Goal: Task Accomplishment & Management: Manage account settings

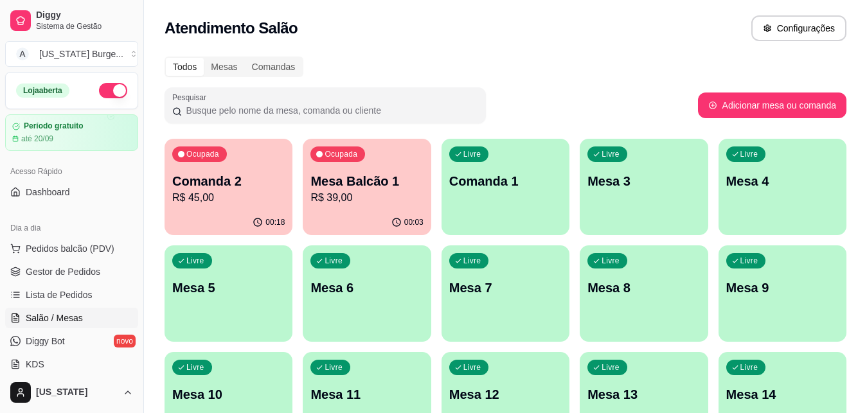
click at [377, 149] on div "Ocupada Mesa Balcão 1 R$ 39,00" at bounding box center [367, 174] width 128 height 71
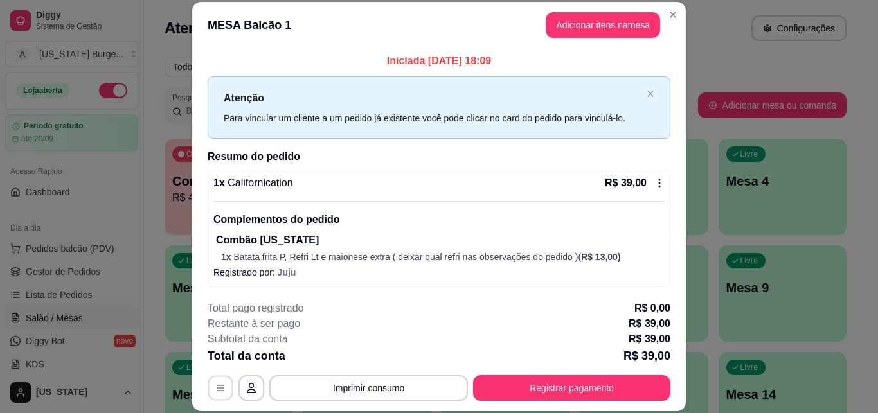
click at [215, 384] on icon "button" at bounding box center [220, 388] width 10 height 10
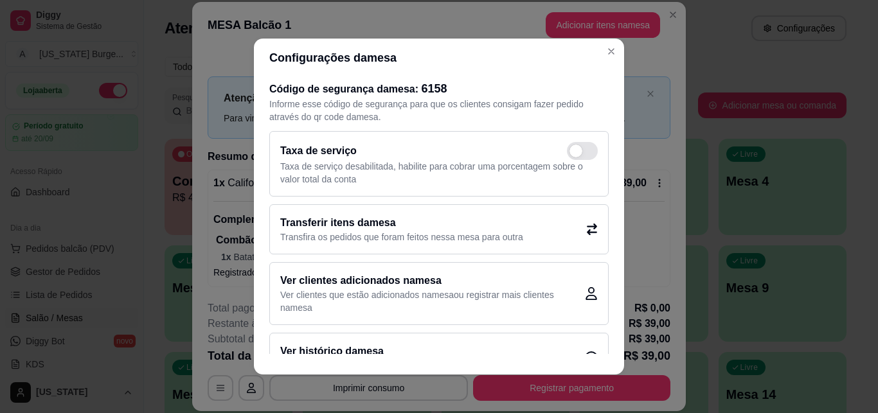
scroll to position [37, 0]
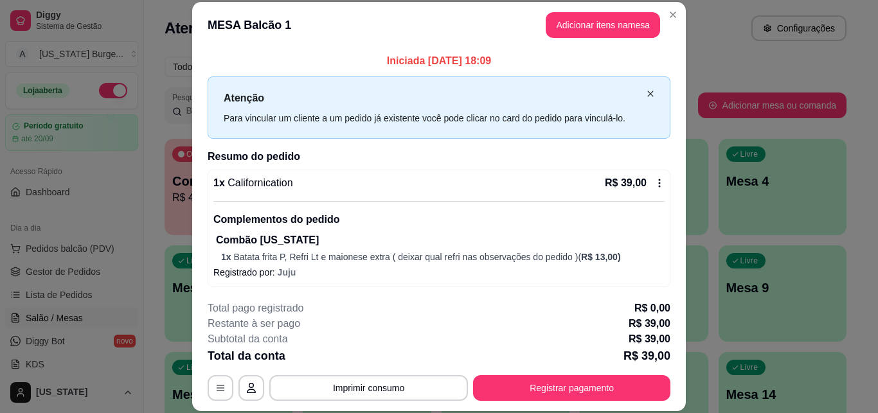
click at [646, 91] on icon "close" at bounding box center [650, 94] width 8 height 8
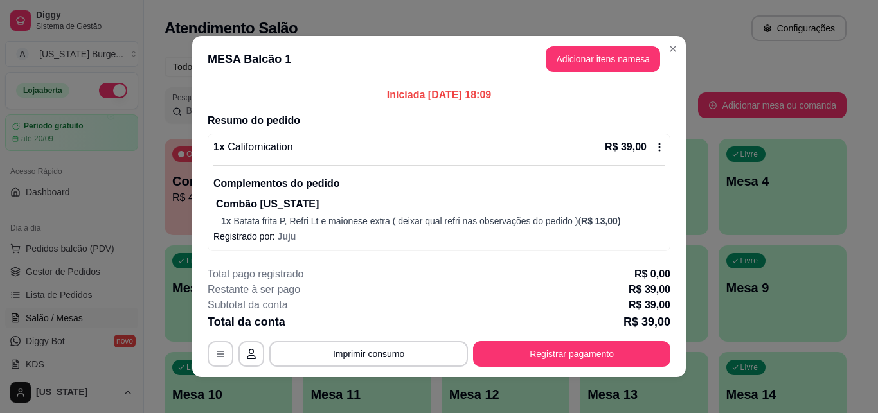
click at [654, 145] on icon at bounding box center [659, 147] width 10 height 10
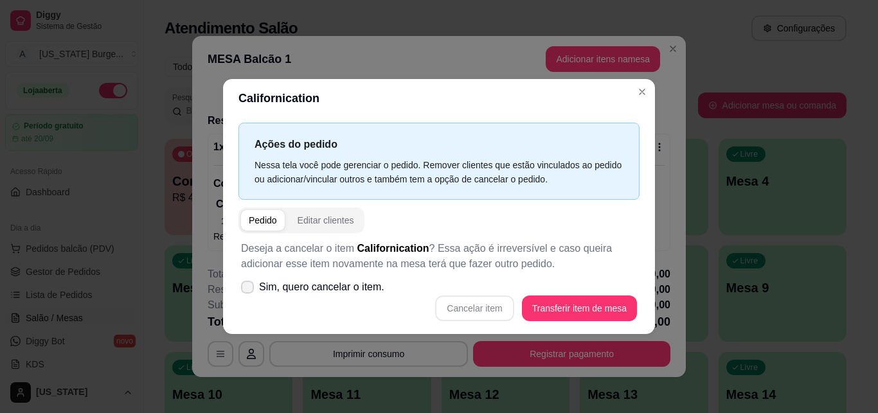
click at [244, 290] on icon at bounding box center [247, 287] width 10 height 8
click at [244, 290] on input "Sim, quero cancelar o item." at bounding box center [244, 293] width 8 height 8
checkbox input "true"
click at [458, 308] on button "Cancelar item" at bounding box center [474, 308] width 76 height 25
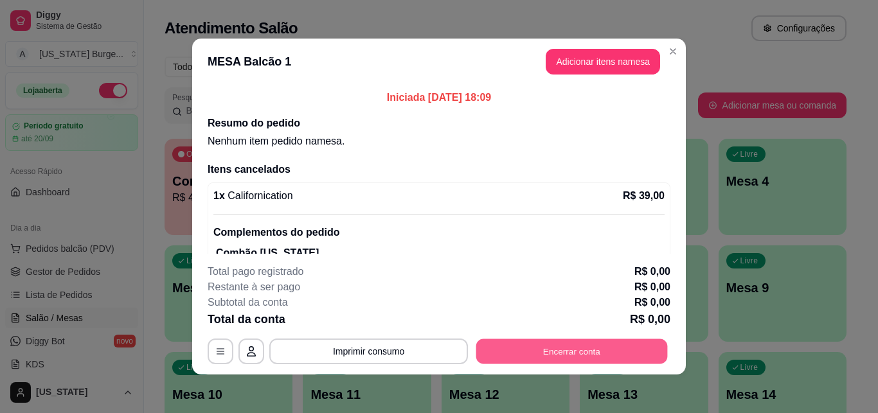
click at [521, 343] on button "Encerrar conta" at bounding box center [571, 351] width 191 height 25
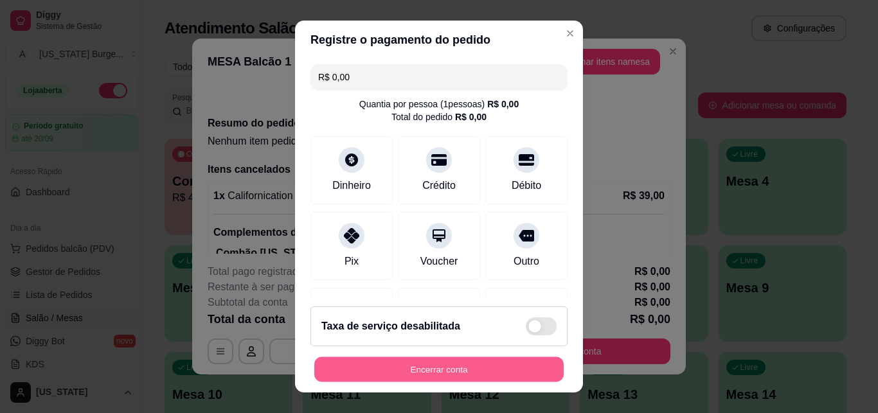
click at [444, 366] on button "Encerrar conta" at bounding box center [438, 369] width 249 height 25
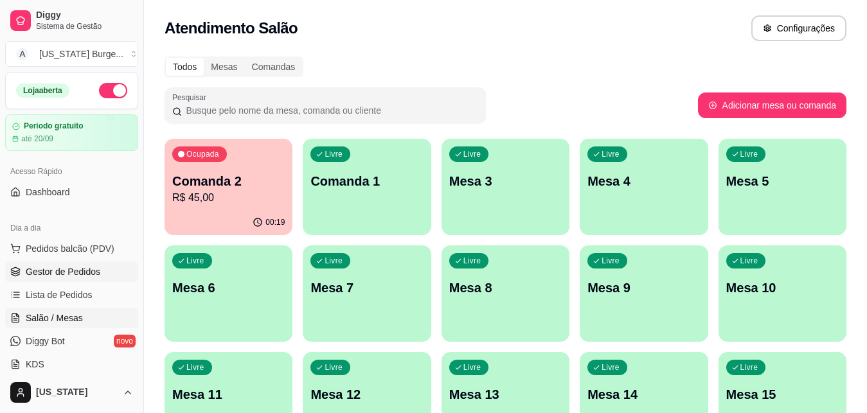
click at [49, 277] on span "Gestor de Pedidos" at bounding box center [63, 271] width 75 height 13
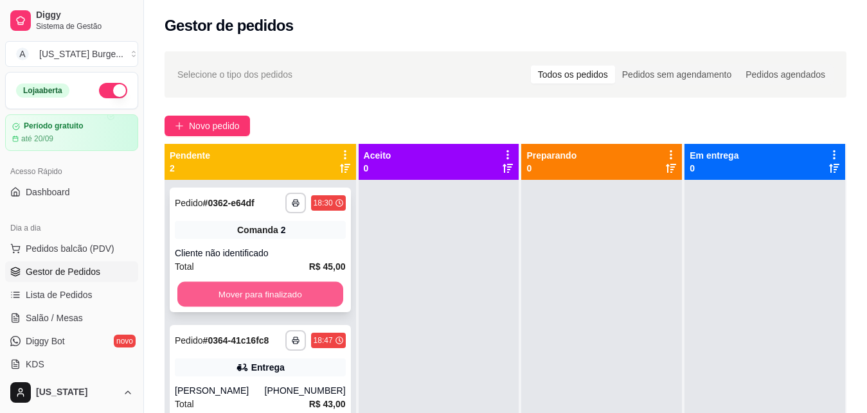
click at [209, 299] on button "Mover para finalizado" at bounding box center [260, 294] width 166 height 25
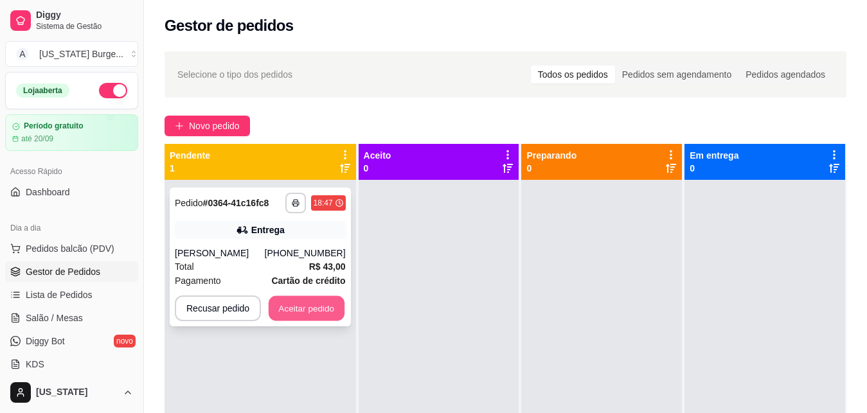
click at [280, 312] on button "Aceitar pedido" at bounding box center [307, 308] width 76 height 25
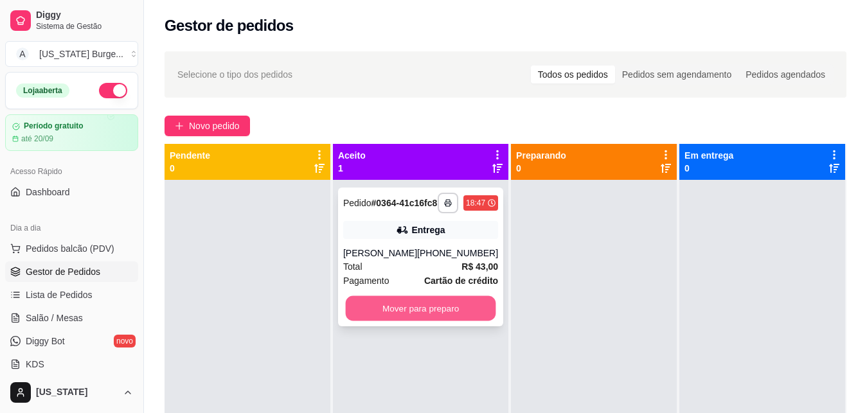
click at [369, 319] on button "Mover para preparo" at bounding box center [421, 308] width 150 height 25
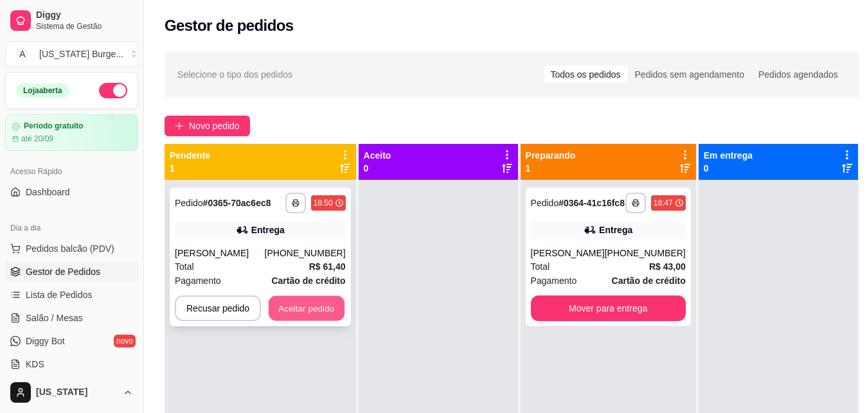
click at [309, 306] on button "Aceitar pedido" at bounding box center [307, 308] width 76 height 25
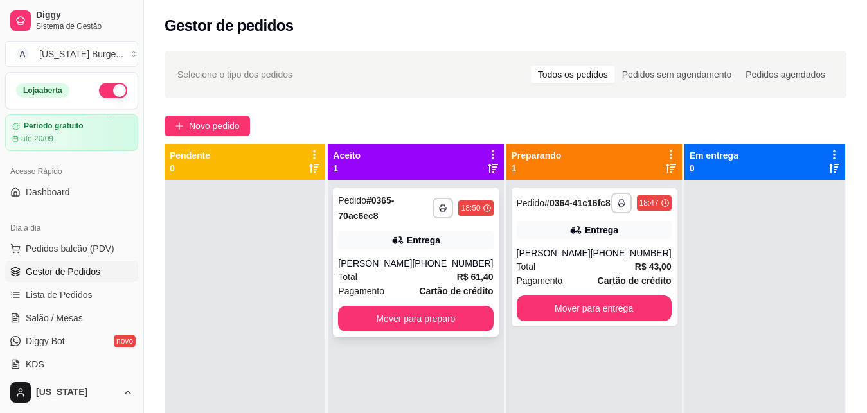
click at [458, 234] on div "Entrega" at bounding box center [415, 240] width 155 height 18
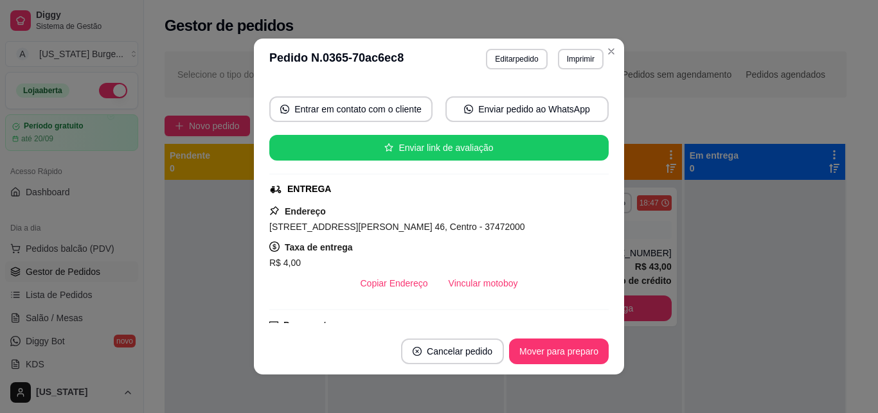
scroll to position [110, 0]
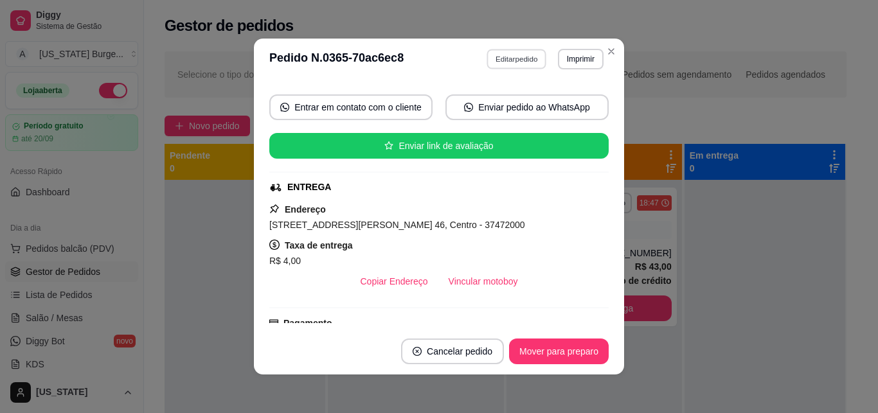
click at [504, 55] on button "Editar pedido" at bounding box center [517, 59] width 60 height 20
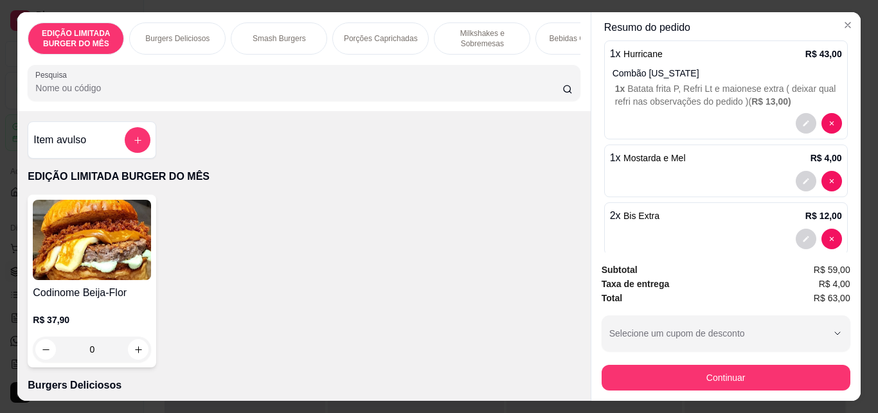
scroll to position [238, 0]
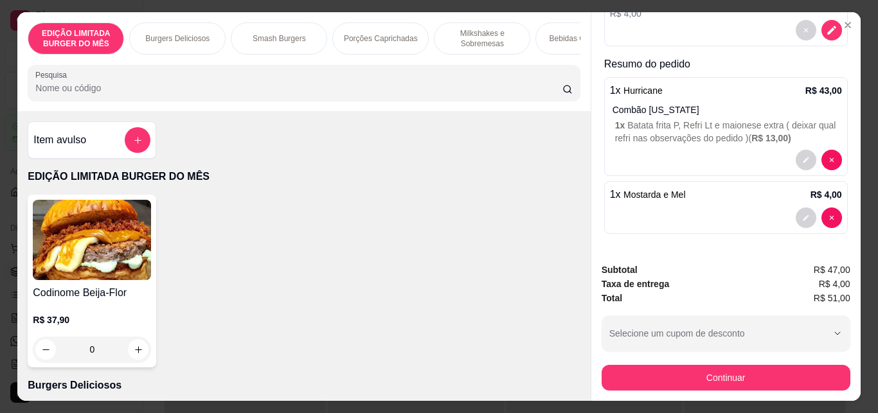
type input "0"
click at [476, 33] on p "Milkshakes e Sobremesas" at bounding box center [482, 38] width 75 height 21
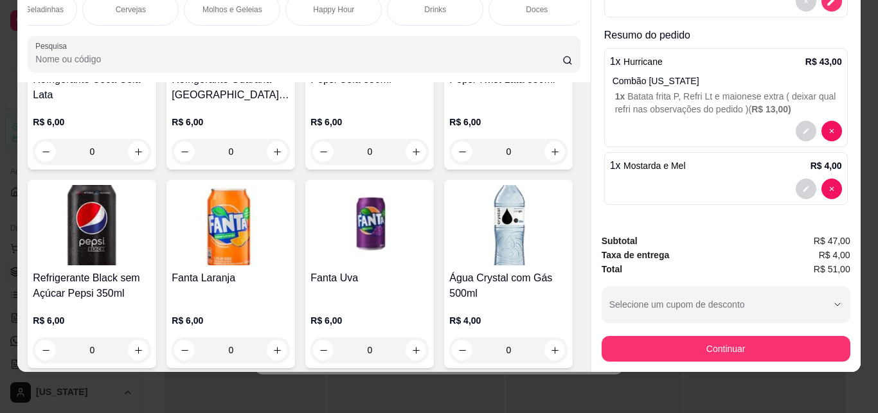
scroll to position [0, 560]
click at [526, 4] on p "Doces" at bounding box center [531, 9] width 22 height 10
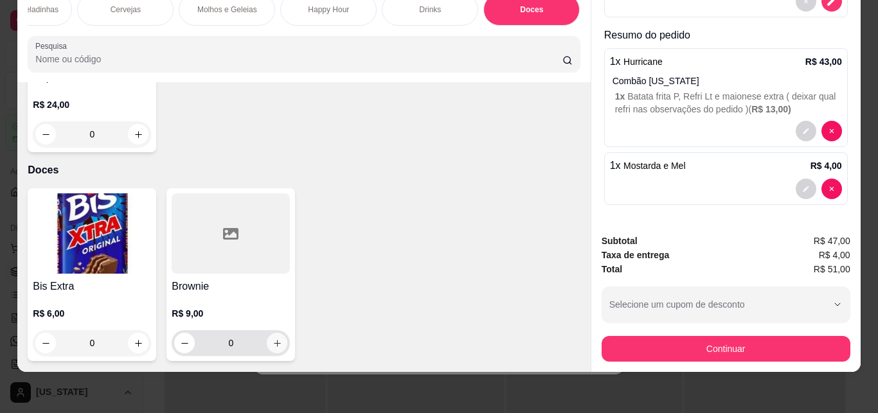
click at [272, 333] on button "increase-product-quantity" at bounding box center [277, 343] width 21 height 21
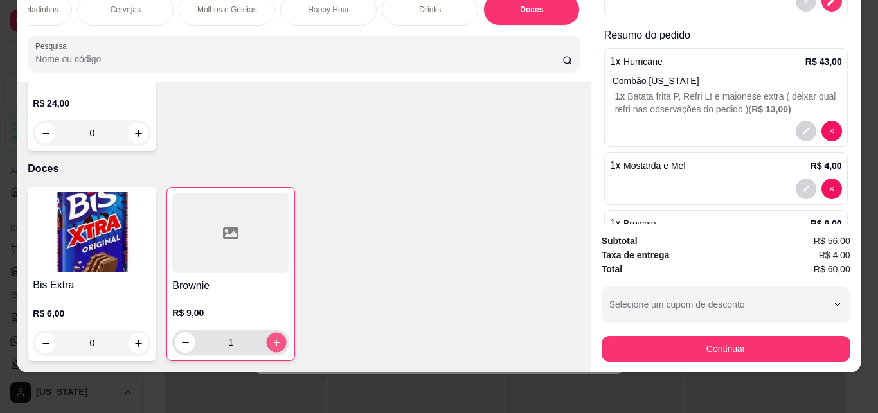
click at [272, 333] on button "increase-product-quantity" at bounding box center [277, 343] width 20 height 20
type input "2"
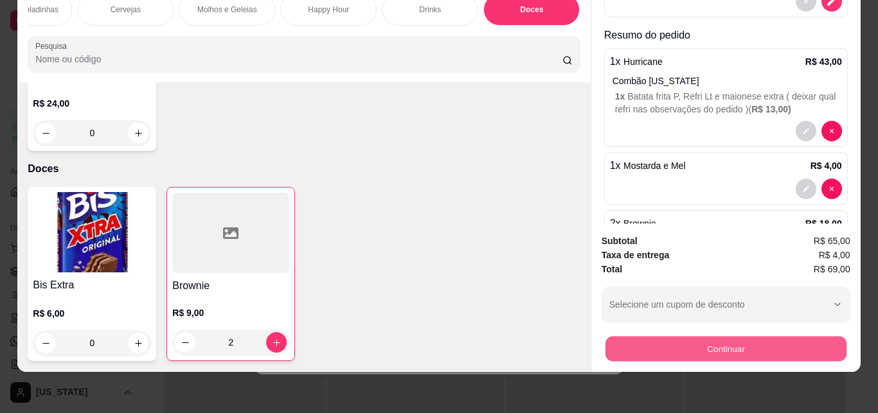
click at [666, 336] on button "Continuar" at bounding box center [725, 348] width 241 height 25
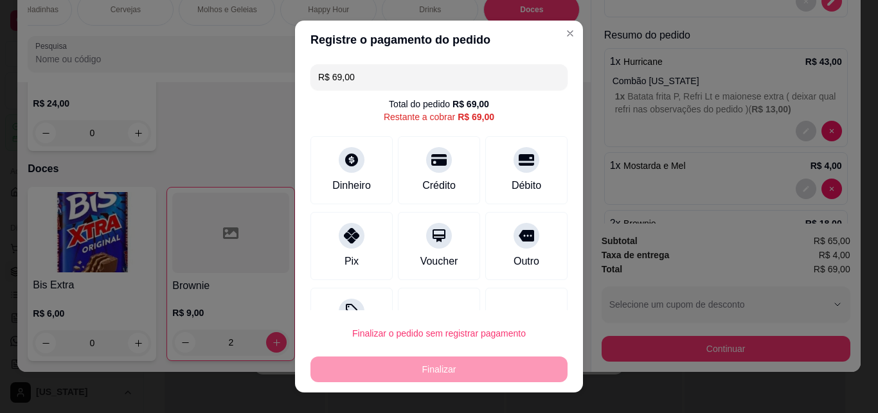
click at [530, 320] on div "Registre o pagamento do pedido R$ 69,00 Total do pedido R$ 69,00 Restante a cob…" at bounding box center [439, 206] width 878 height 413
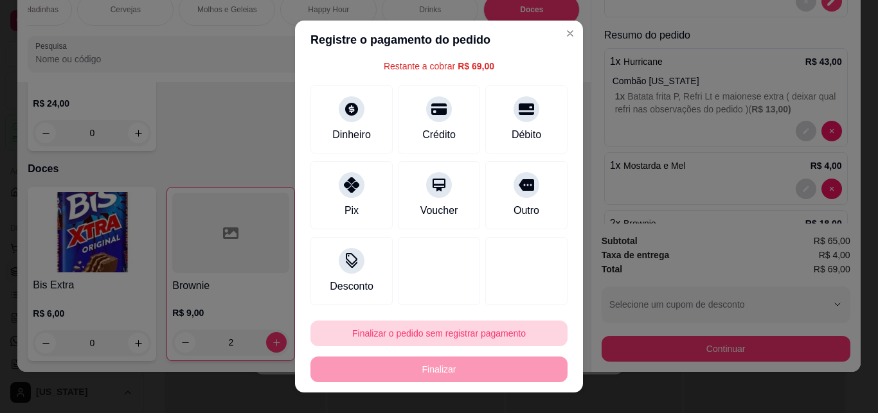
click at [465, 333] on button "Finalizar o pedido sem registrar pagamento" at bounding box center [438, 334] width 257 height 26
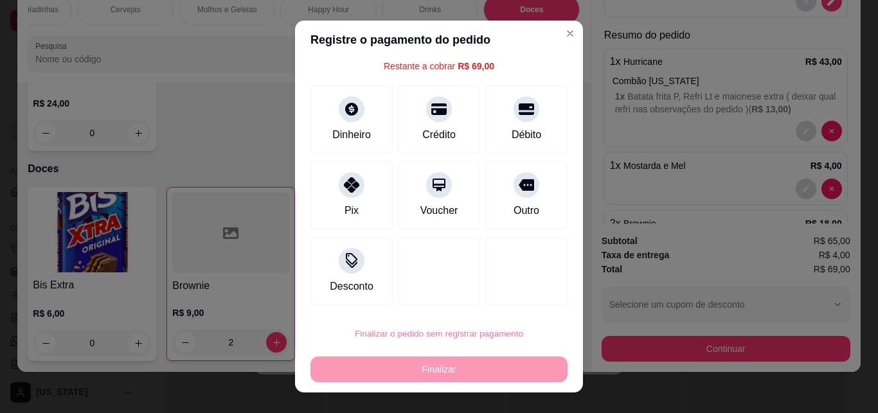
click at [515, 297] on button "Confirmar" at bounding box center [510, 297] width 48 height 20
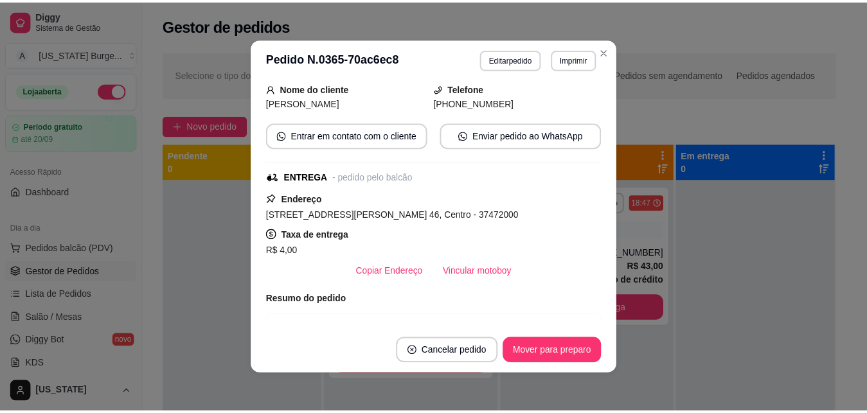
scroll to position [138, 0]
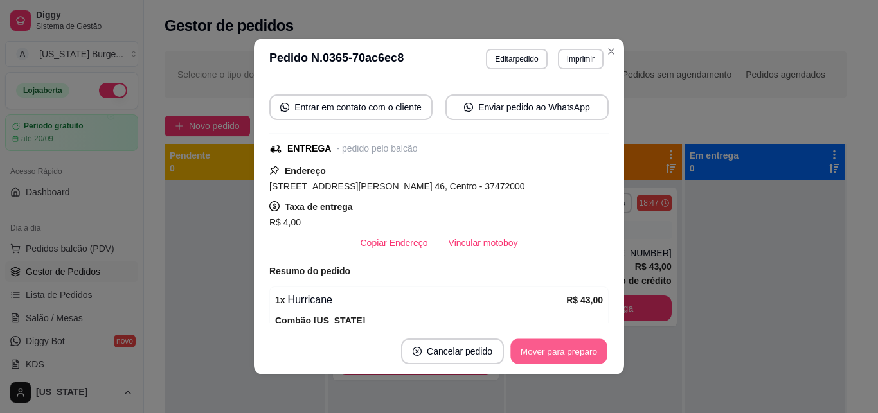
click at [542, 350] on button "Mover para preparo" at bounding box center [558, 351] width 96 height 25
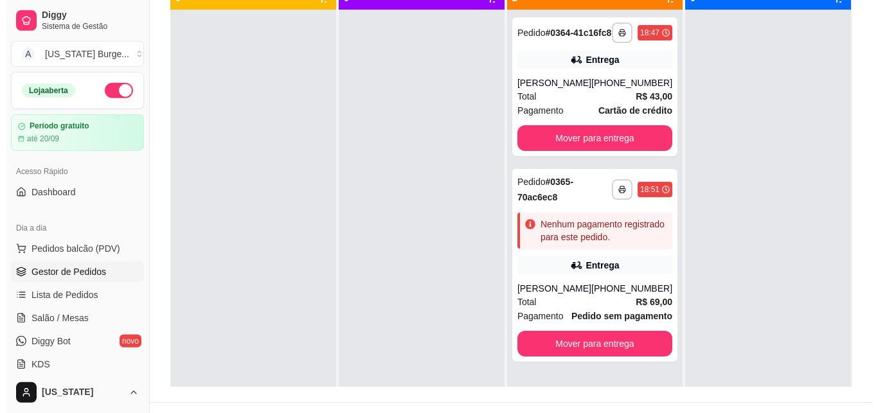
scroll to position [172, 0]
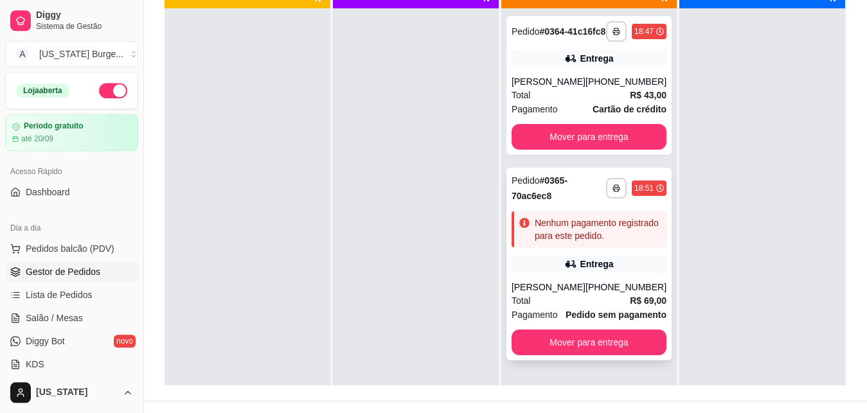
click at [596, 215] on div "**********" at bounding box center [588, 264] width 165 height 193
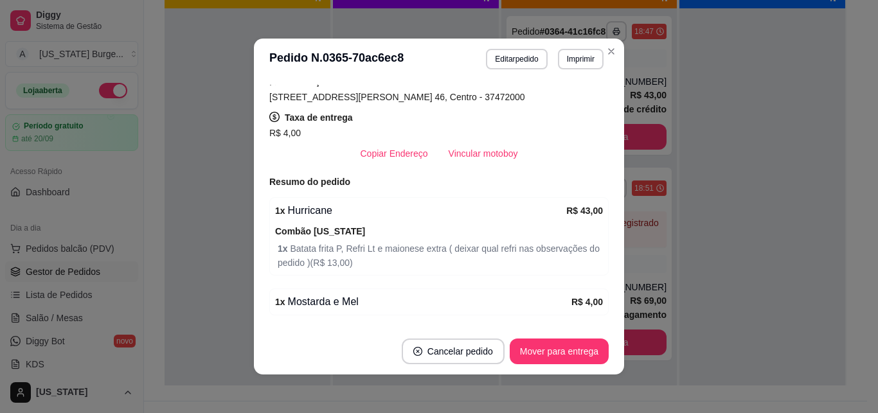
scroll to position [353, 0]
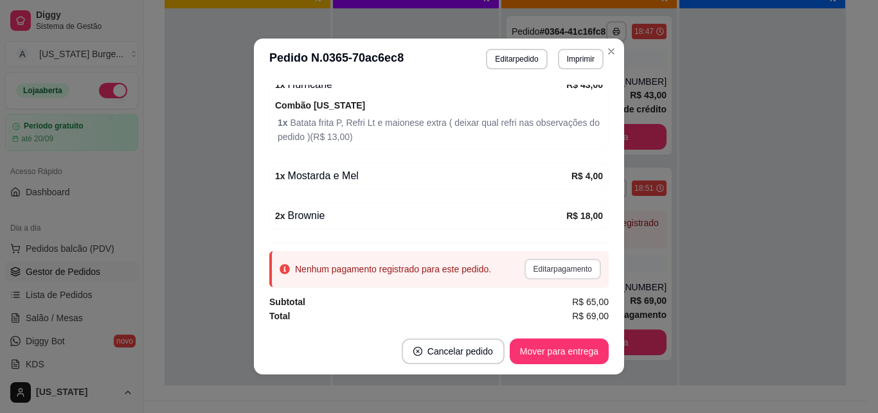
click at [541, 270] on button "Editar pagamento" at bounding box center [562, 269] width 76 height 21
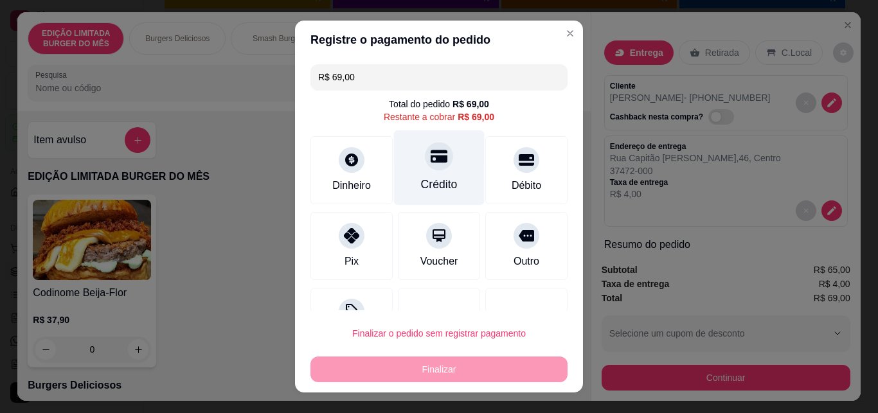
click at [428, 168] on div at bounding box center [439, 157] width 28 height 28
type input "R$ 0,00"
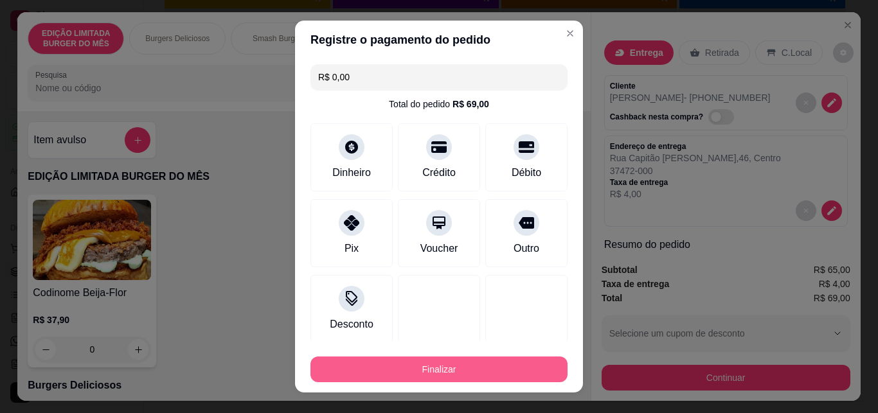
click at [441, 368] on button "Finalizar" at bounding box center [438, 370] width 257 height 26
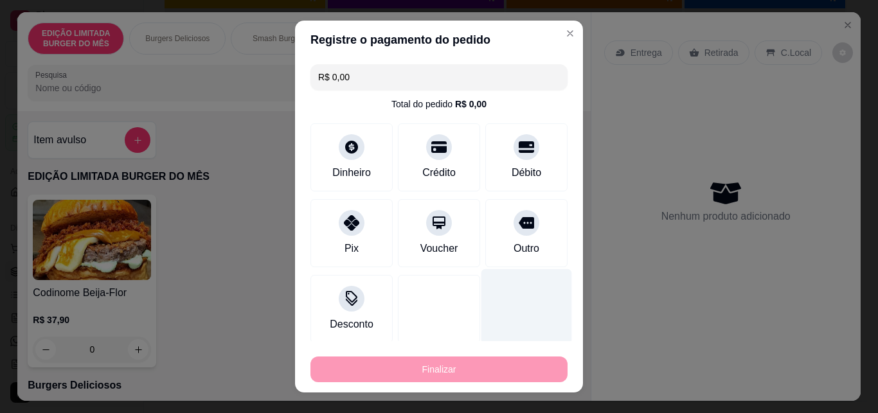
type input "0"
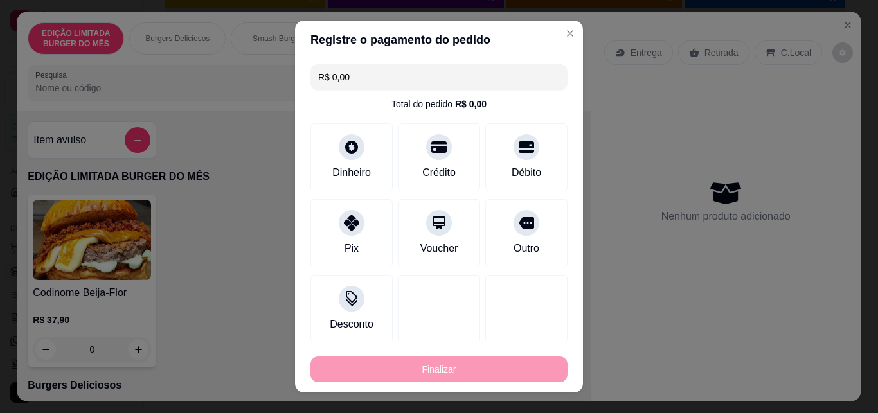
type input "-R$ 69,00"
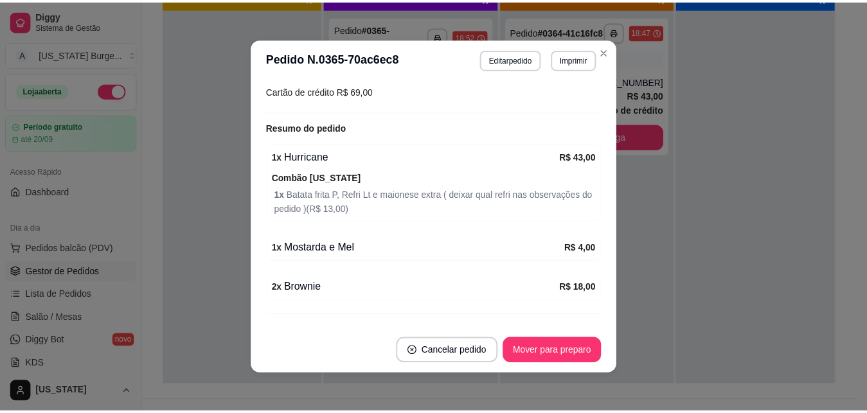
scroll to position [382, 0]
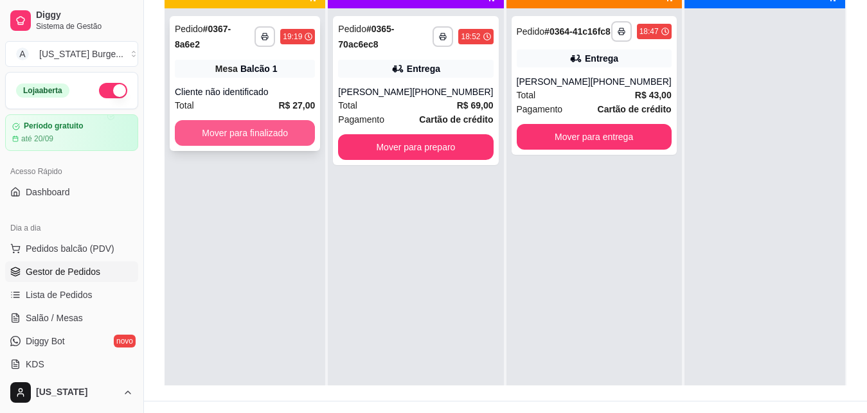
click at [255, 132] on button "Mover para finalizado" at bounding box center [245, 133] width 140 height 26
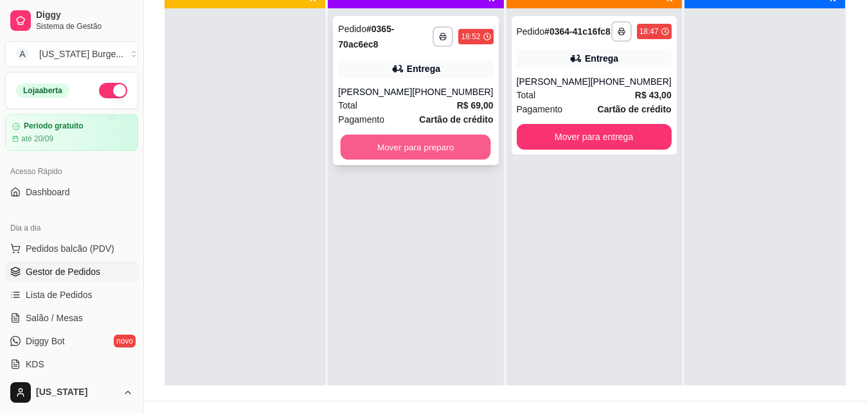
click at [386, 149] on button "Mover para preparo" at bounding box center [416, 147] width 150 height 25
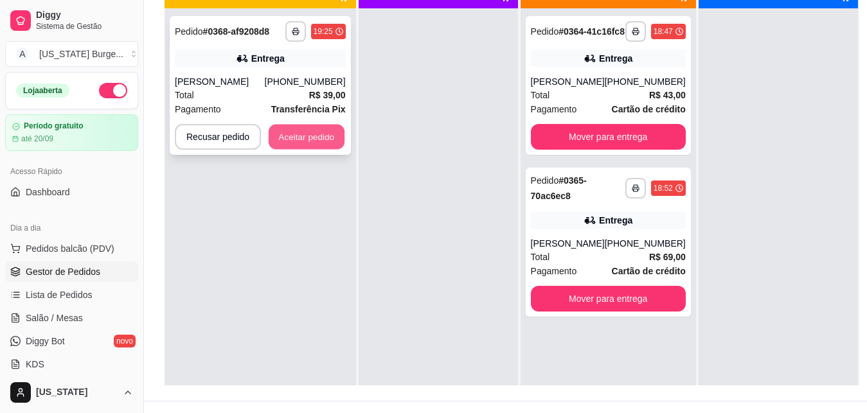
click at [317, 139] on button "Aceitar pedido" at bounding box center [307, 137] width 76 height 25
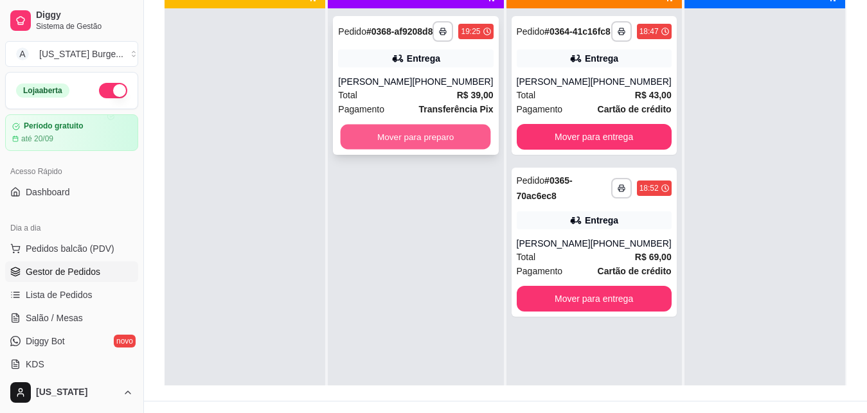
click at [454, 150] on button "Mover para preparo" at bounding box center [416, 137] width 150 height 25
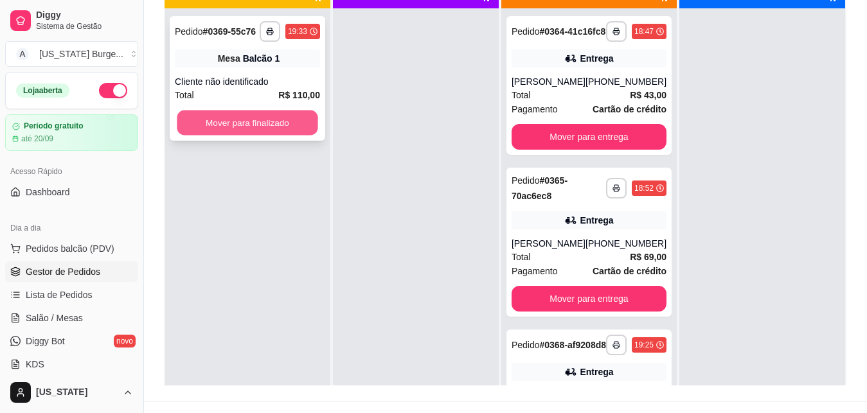
click at [280, 124] on button "Mover para finalizado" at bounding box center [247, 123] width 141 height 25
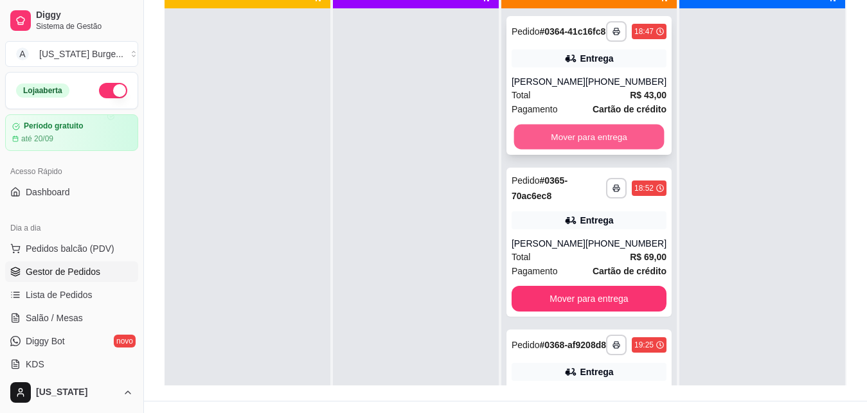
click at [553, 150] on button "Mover para entrega" at bounding box center [588, 137] width 150 height 25
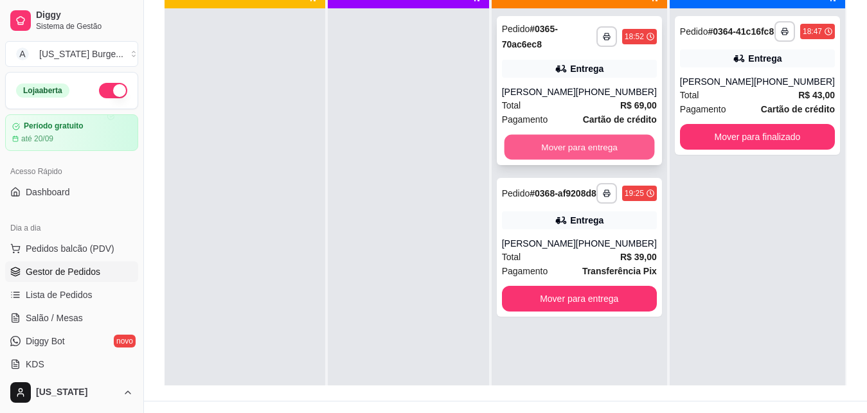
click at [557, 145] on button "Mover para entrega" at bounding box center [579, 147] width 150 height 25
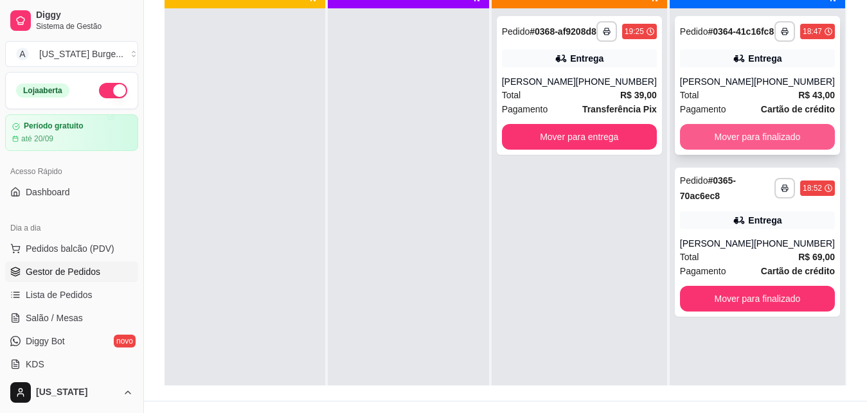
click at [765, 145] on button "Mover para finalizado" at bounding box center [757, 137] width 155 height 26
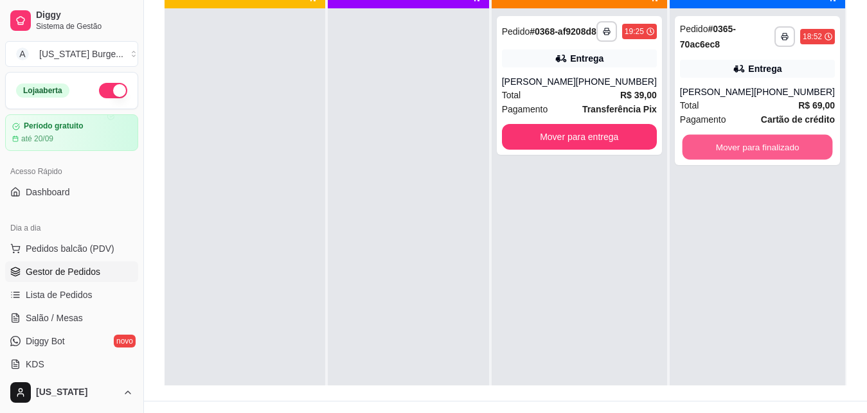
click at [765, 145] on button "Mover para finalizado" at bounding box center [757, 147] width 150 height 25
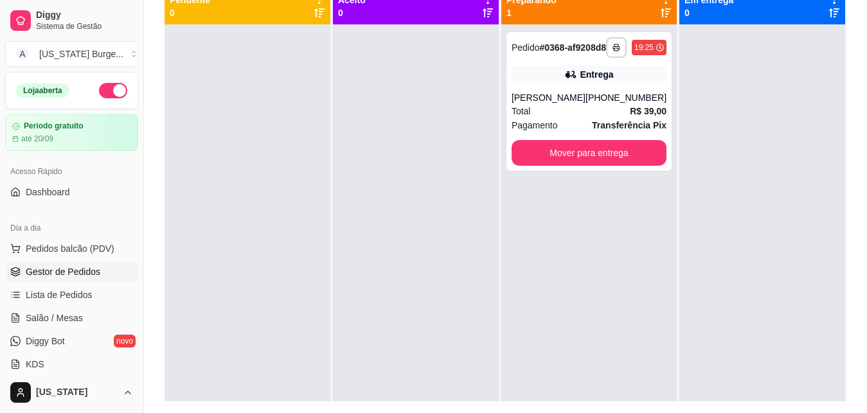
scroll to position [153, 0]
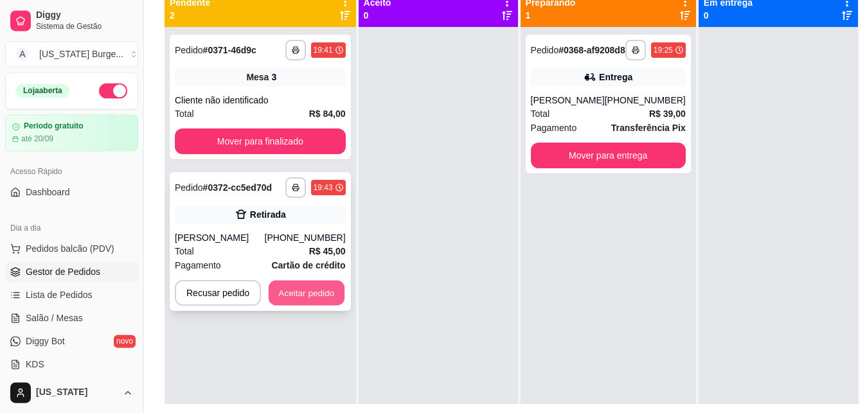
click at [297, 290] on button "Aceitar pedido" at bounding box center [307, 293] width 76 height 25
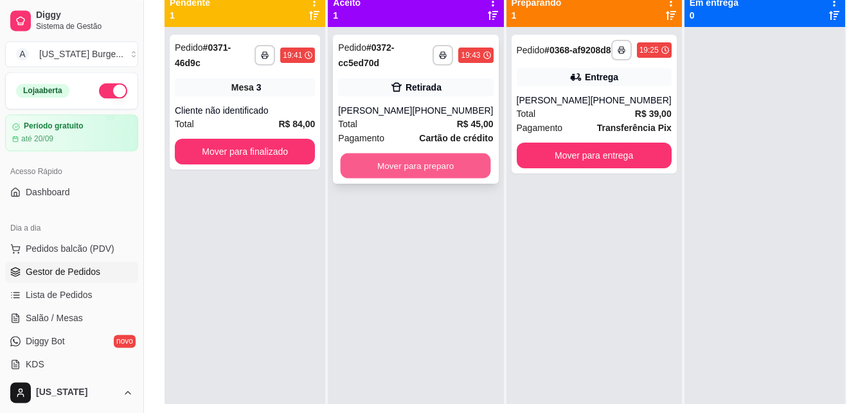
click at [405, 163] on button "Mover para preparo" at bounding box center [416, 166] width 150 height 25
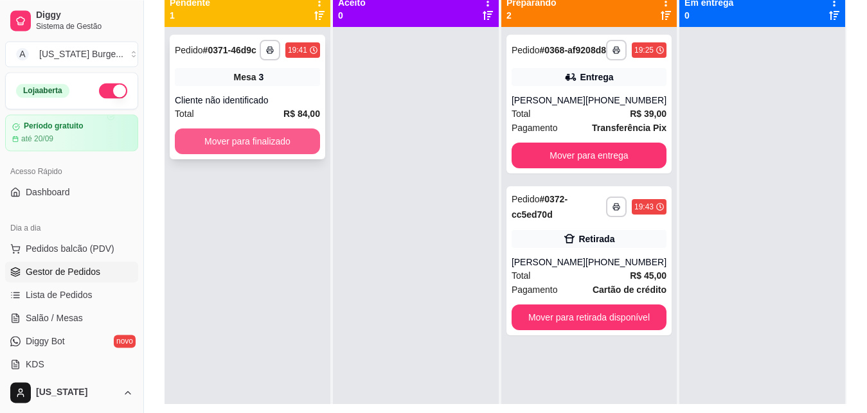
click at [285, 139] on button "Mover para finalizado" at bounding box center [247, 142] width 145 height 26
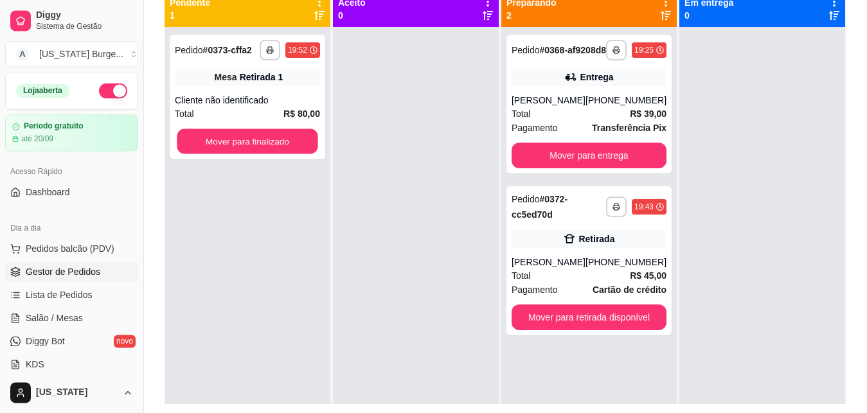
click at [285, 139] on button "Mover para finalizado" at bounding box center [247, 141] width 141 height 25
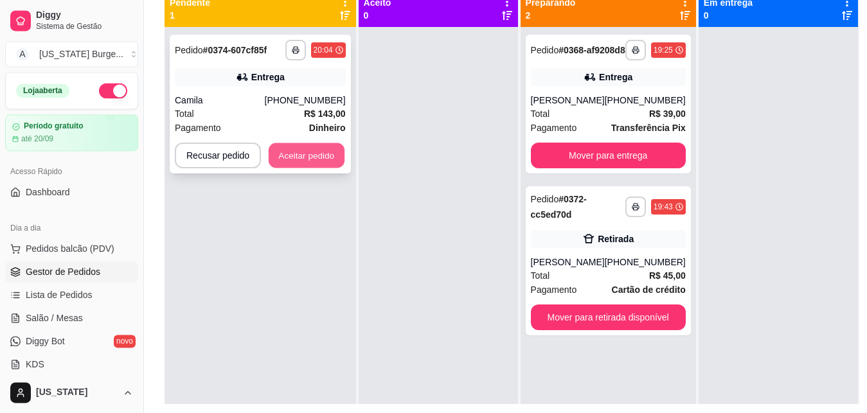
click at [291, 154] on button "Aceitar pedido" at bounding box center [307, 155] width 76 height 25
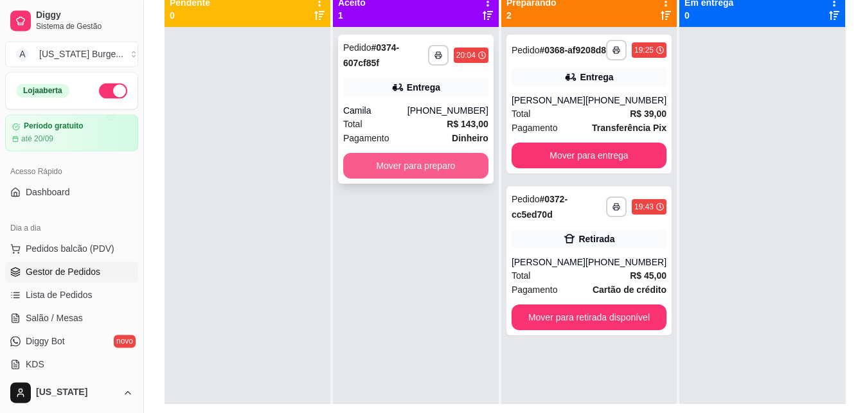
click at [391, 168] on button "Mover para preparo" at bounding box center [415, 166] width 145 height 26
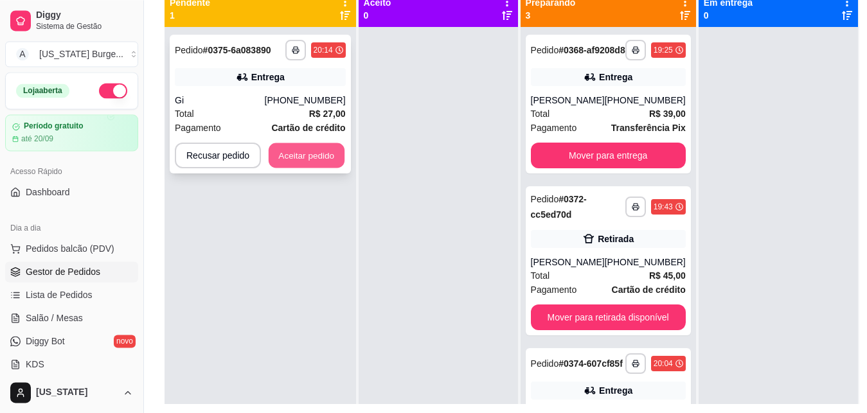
click at [319, 156] on button "Aceitar pedido" at bounding box center [307, 155] width 76 height 25
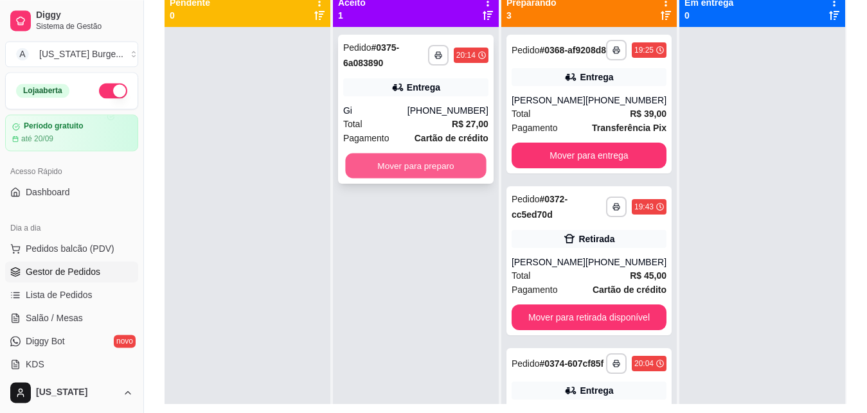
click at [458, 166] on button "Mover para preparo" at bounding box center [415, 166] width 141 height 25
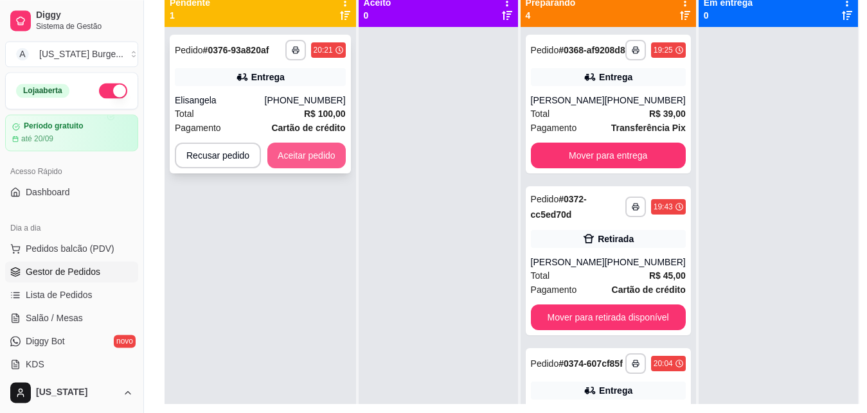
click at [322, 155] on button "Aceitar pedido" at bounding box center [306, 156] width 78 height 26
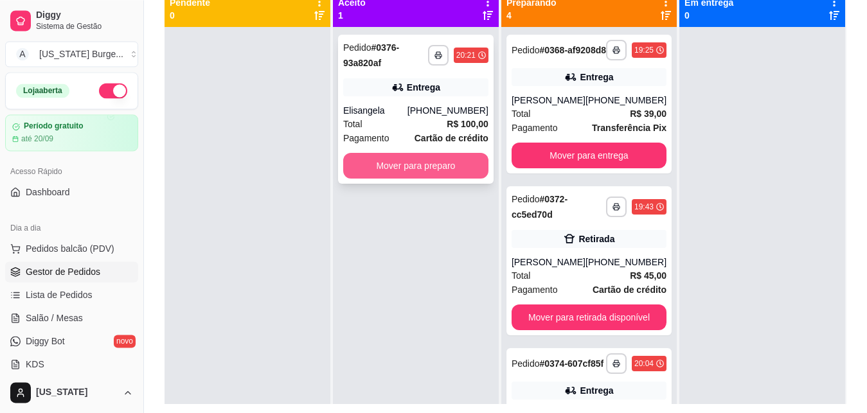
click at [417, 165] on button "Mover para preparo" at bounding box center [415, 166] width 145 height 26
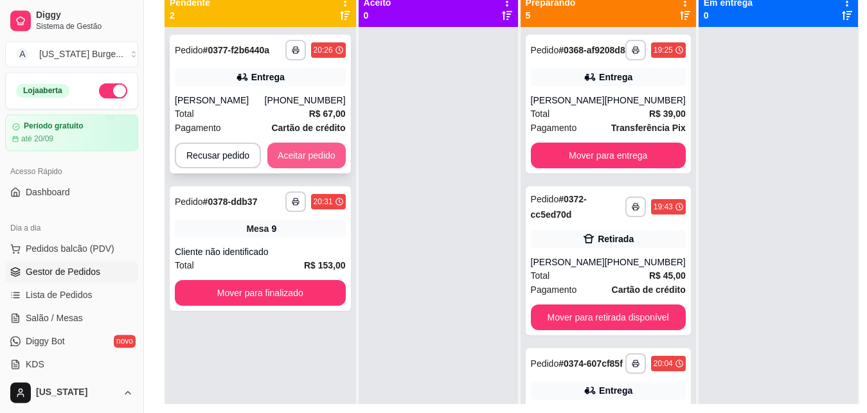
click at [327, 161] on button "Aceitar pedido" at bounding box center [306, 156] width 78 height 26
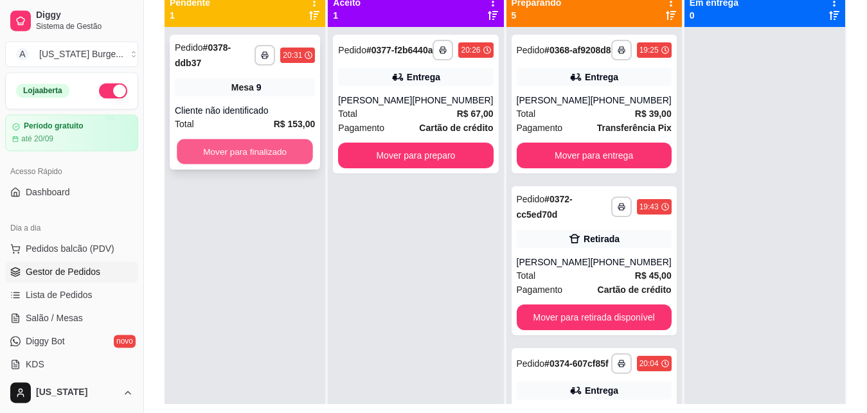
click at [296, 148] on button "Mover para finalizado" at bounding box center [245, 151] width 136 height 25
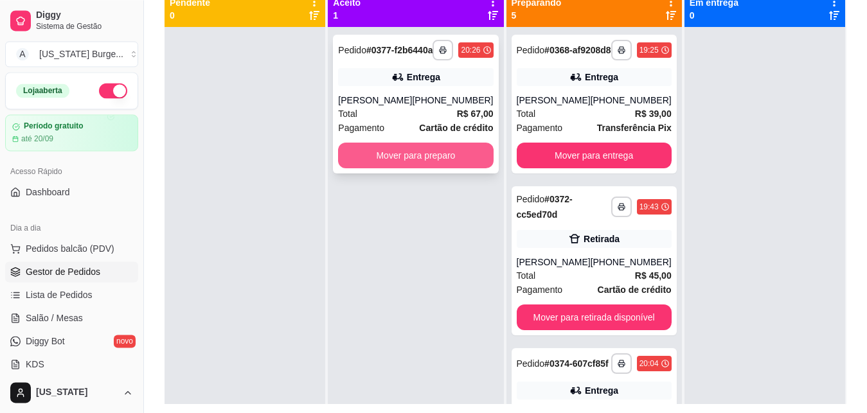
click at [402, 168] on button "Mover para preparo" at bounding box center [415, 156] width 155 height 26
